Goal: Task Accomplishment & Management: Manage account settings

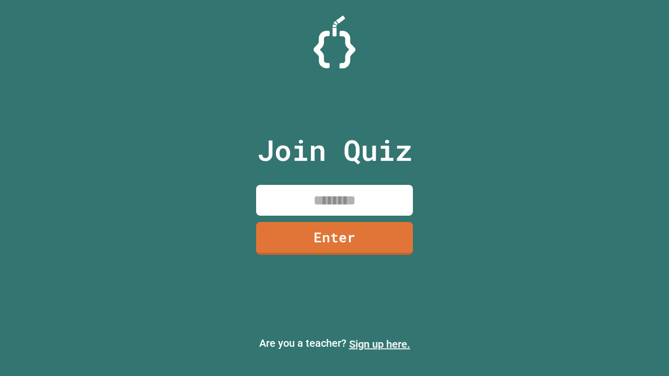
click at [380, 345] on link "Sign up here." at bounding box center [379, 344] width 61 height 13
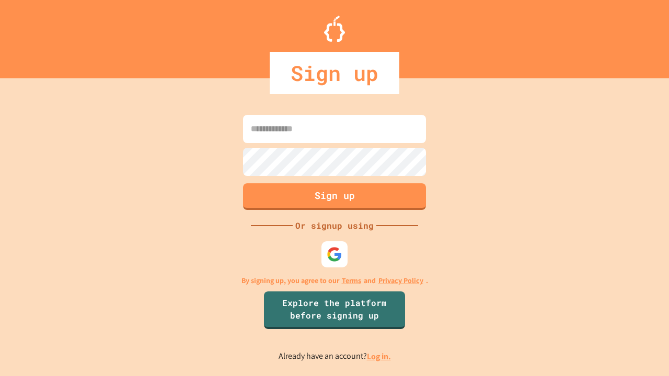
click at [380, 357] on link "Log in." at bounding box center [379, 356] width 24 height 11
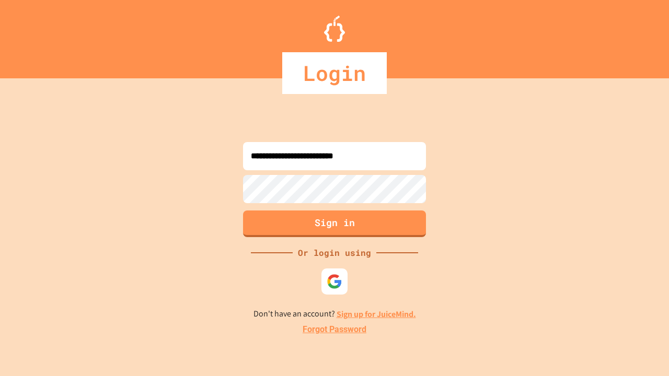
type input "**********"
